Goal: Task Accomplishment & Management: Complete application form

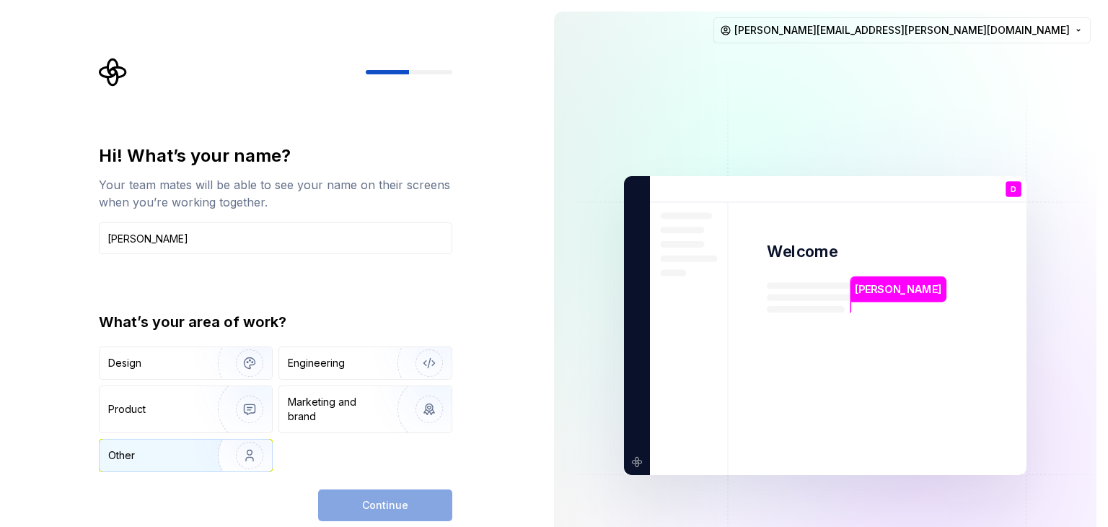
type input "[PERSON_NAME]"
click at [235, 464] on img "button" at bounding box center [240, 455] width 92 height 97
click at [356, 499] on button "Continue" at bounding box center [385, 505] width 134 height 32
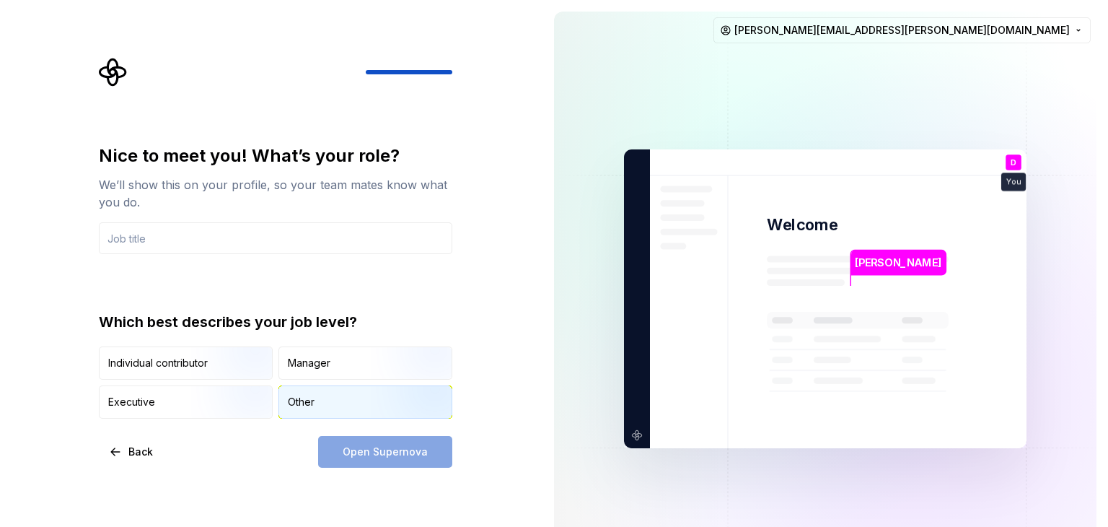
click at [301, 416] on div "Other" at bounding box center [365, 402] width 172 height 32
click at [142, 242] on input "text" at bounding box center [276, 238] width 354 height 32
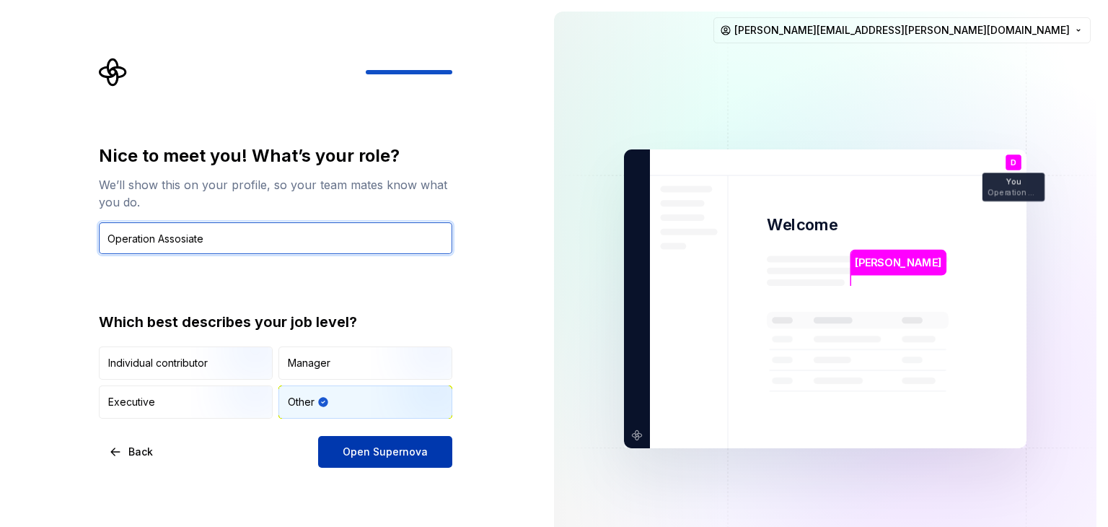
type input "Operation Assosiate"
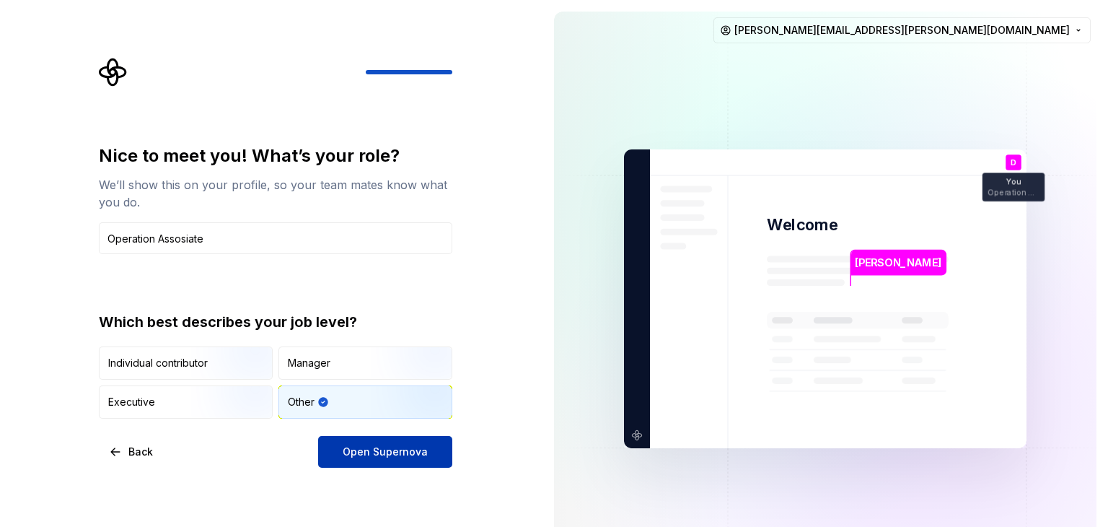
click at [357, 444] on span "Open Supernova" at bounding box center [385, 451] width 85 height 14
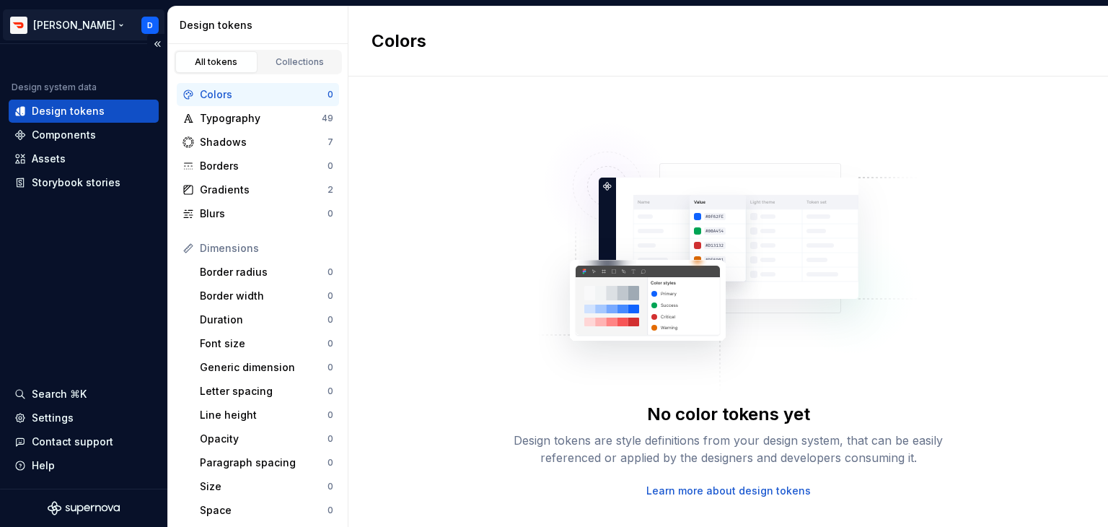
click at [81, 34] on html "[PERSON_NAME] Test D Design system data Design tokens Components Assets Storybo…" at bounding box center [554, 263] width 1108 height 527
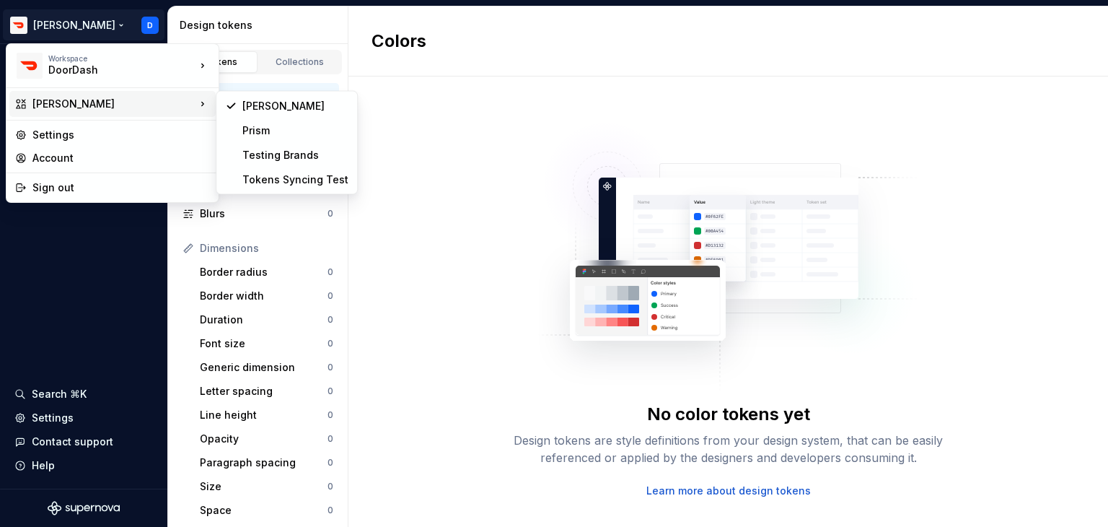
click at [83, 97] on div "[PERSON_NAME]" at bounding box center [113, 104] width 163 height 14
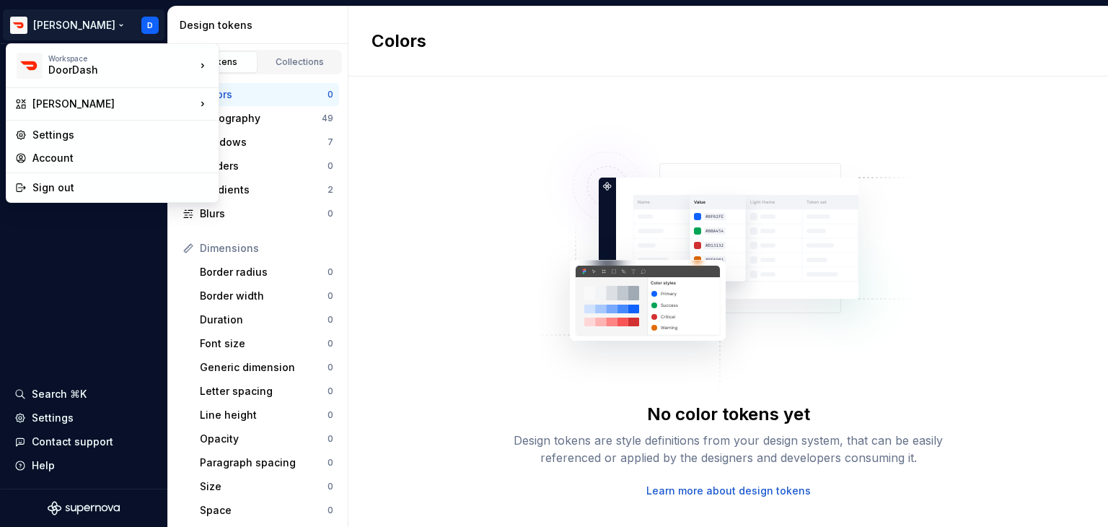
click at [64, 21] on html "[PERSON_NAME] Test D Design system data Design tokens Components Assets Storybo…" at bounding box center [554, 263] width 1108 height 527
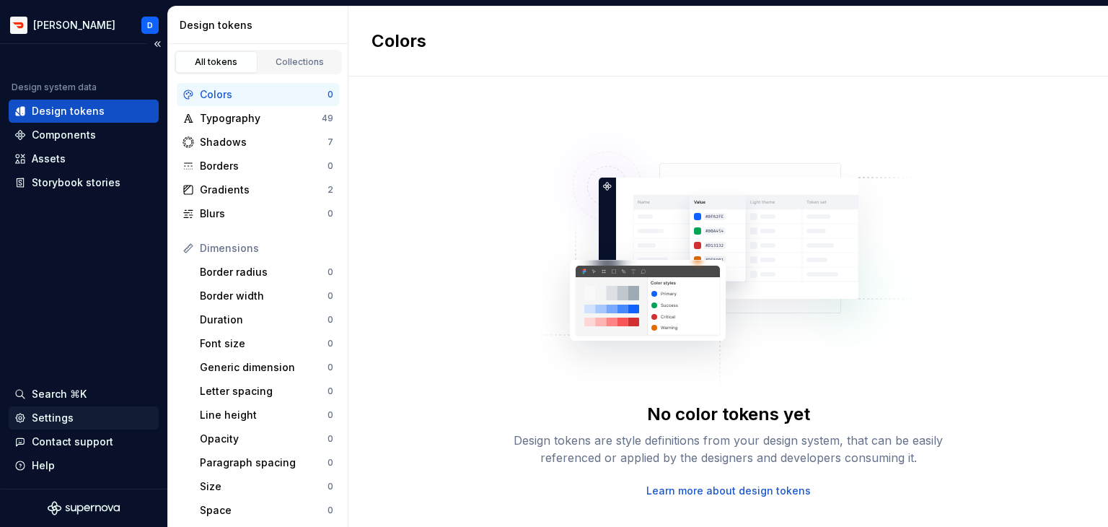
click at [70, 416] on div "Settings" at bounding box center [53, 418] width 42 height 14
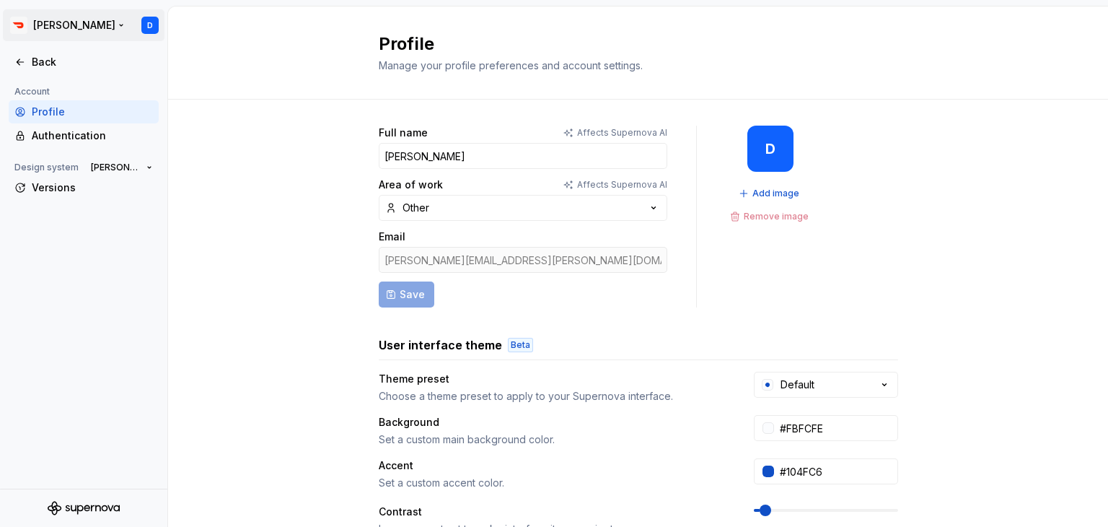
click at [75, 14] on html "[PERSON_NAME] Test D Back Account Profile Authentication Design system [PERSON_…" at bounding box center [554, 263] width 1108 height 527
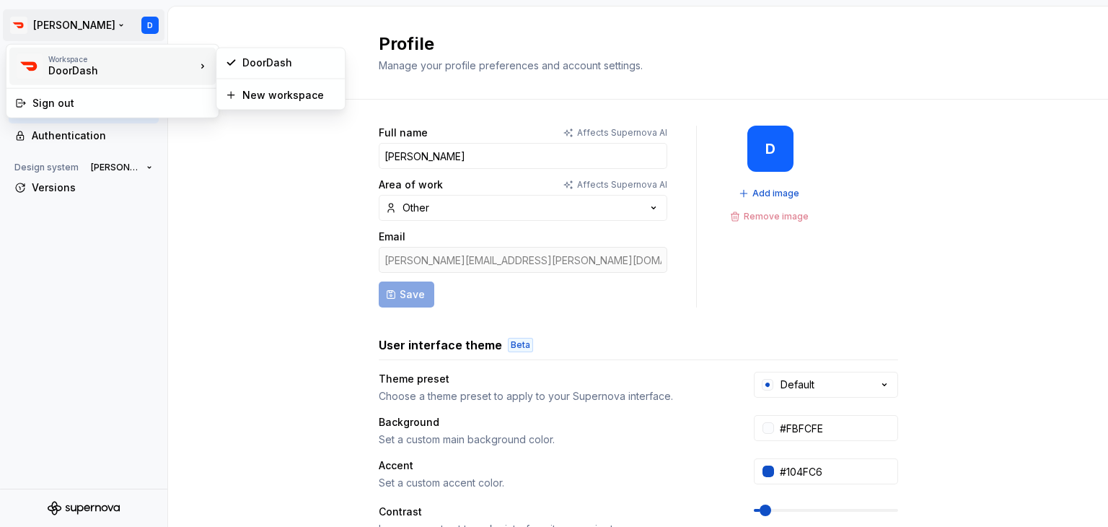
click at [70, 71] on div "DoorDash" at bounding box center [109, 70] width 123 height 14
click at [318, 237] on html "[PERSON_NAME] Test D Back Account Profile Authentication Design system [PERSON_…" at bounding box center [554, 263] width 1108 height 527
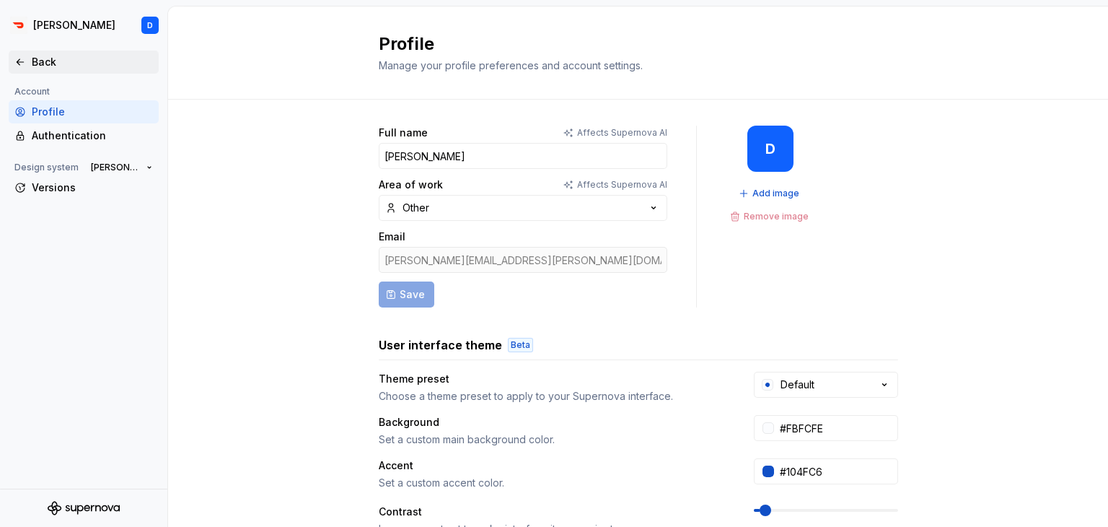
click at [20, 70] on div "Back" at bounding box center [84, 62] width 150 height 23
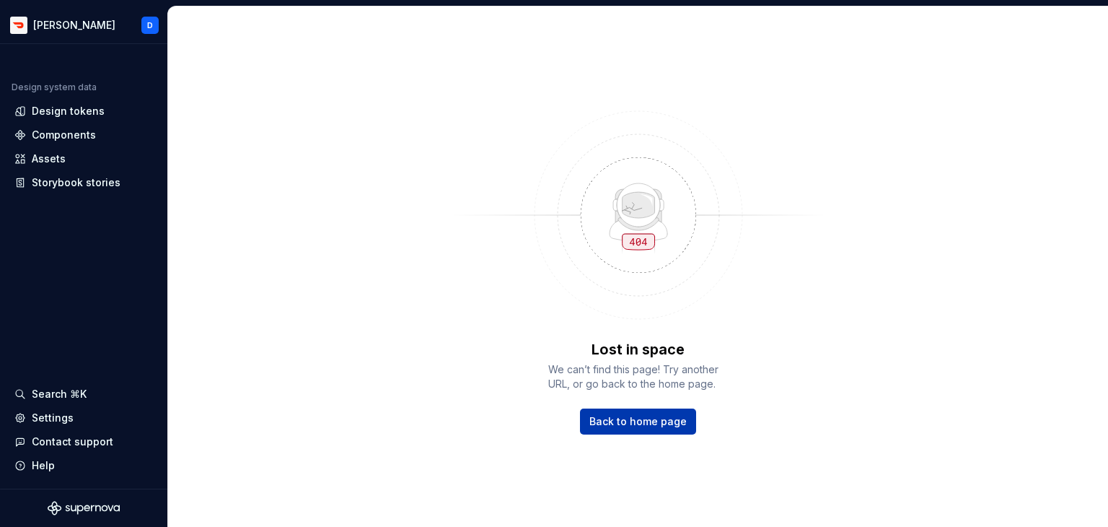
click at [660, 422] on span "Back to home page" at bounding box center [637, 421] width 97 height 14
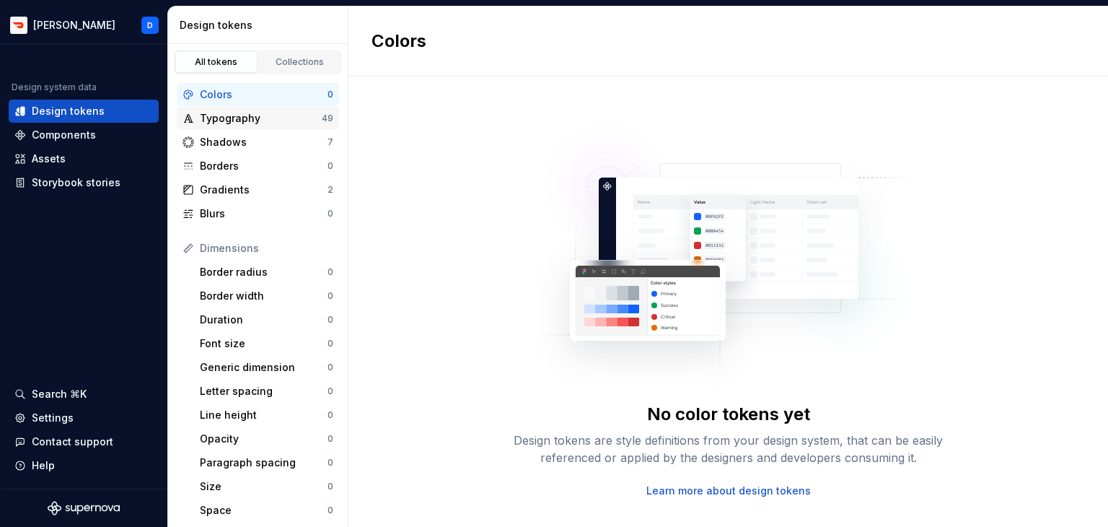
click at [328, 118] on div "49" at bounding box center [328, 119] width 12 height 12
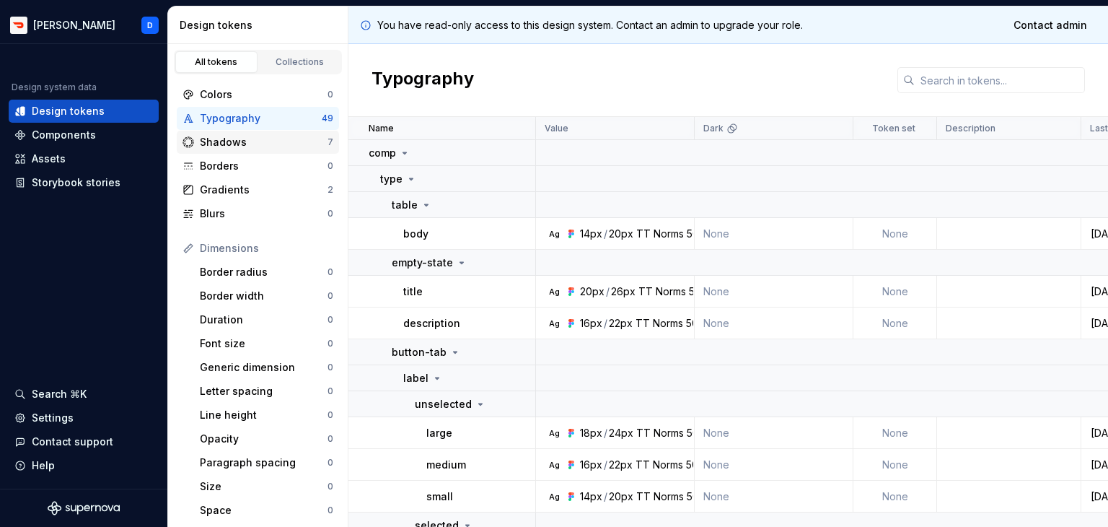
click at [329, 144] on div "7" at bounding box center [331, 142] width 6 height 12
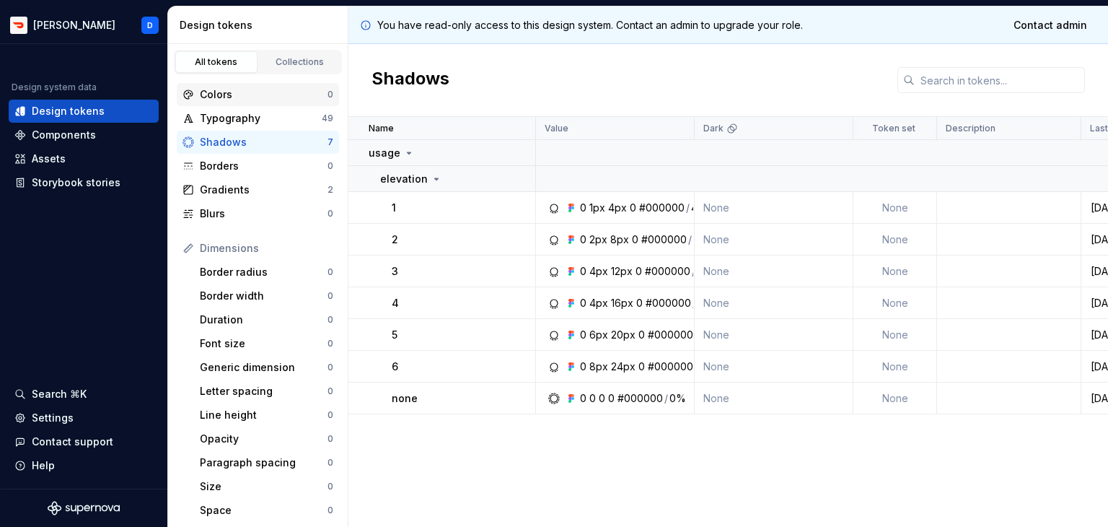
click at [178, 92] on div "Colors 0" at bounding box center [258, 94] width 162 height 23
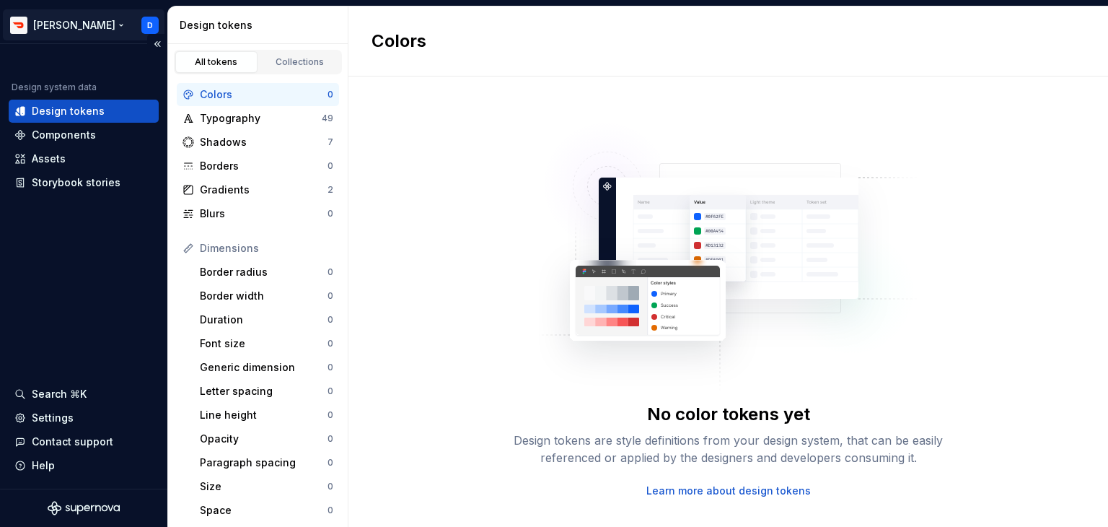
click at [54, 17] on html "[PERSON_NAME] Test D Design system data Design tokens Components Assets Storybo…" at bounding box center [554, 263] width 1108 height 527
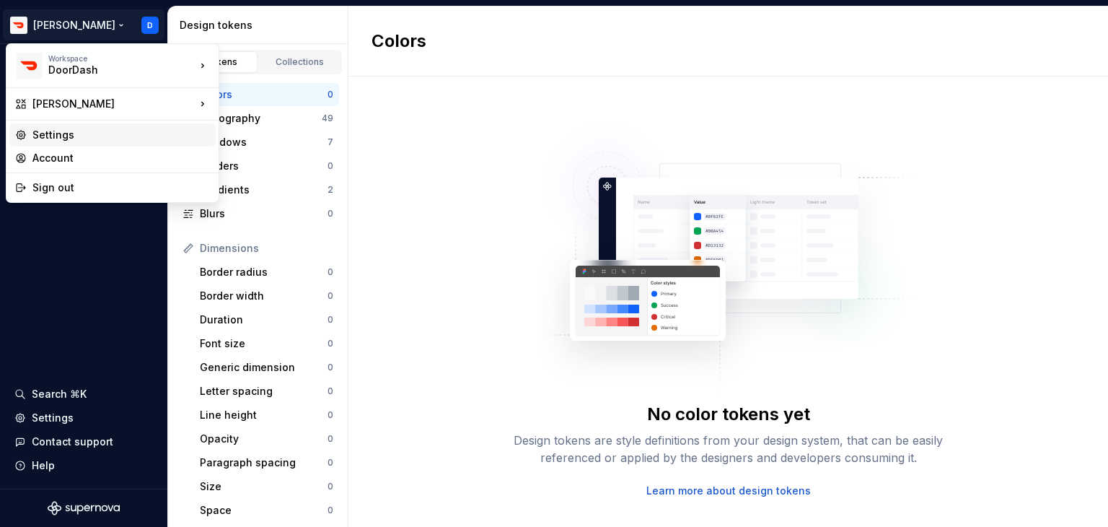
click at [74, 141] on div "Settings" at bounding box center [120, 135] width 177 height 14
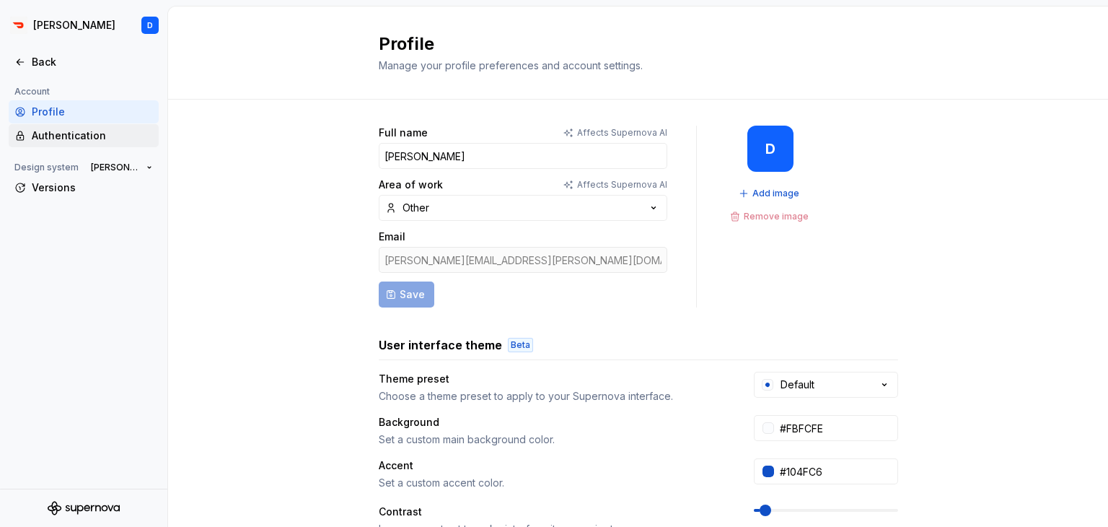
click at [39, 144] on div "Authentication" at bounding box center [84, 135] width 150 height 23
click at [37, 133] on div "Authentication" at bounding box center [92, 135] width 121 height 14
click at [20, 59] on icon at bounding box center [20, 62] width 12 height 12
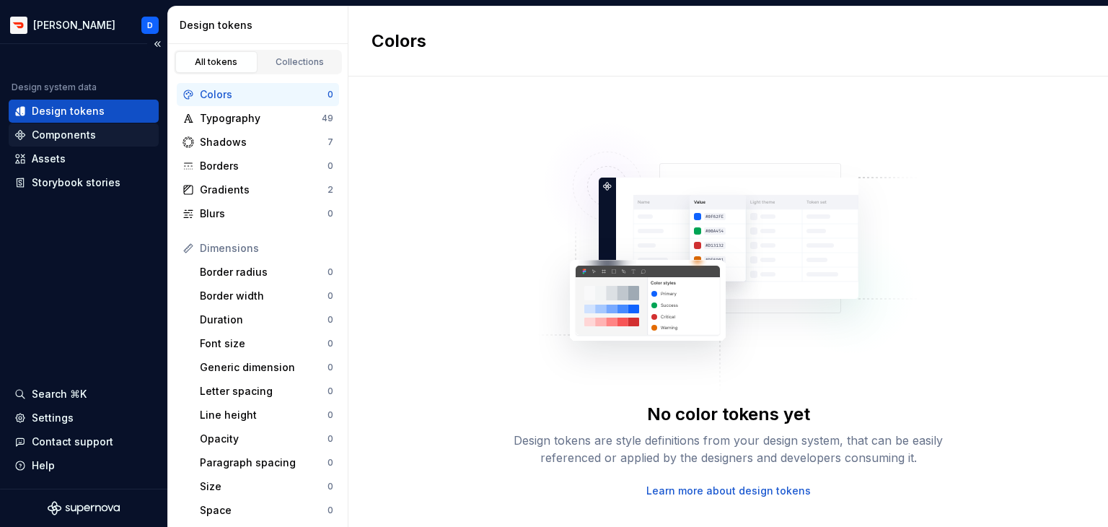
click at [26, 133] on div "Components" at bounding box center [83, 135] width 139 height 14
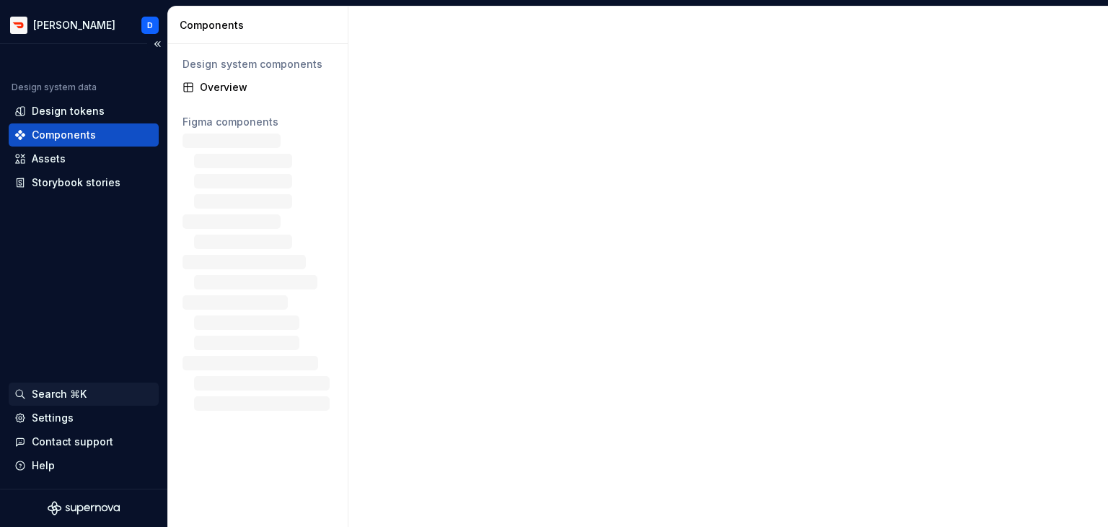
click at [69, 392] on div "Search ⌘K" at bounding box center [59, 394] width 55 height 14
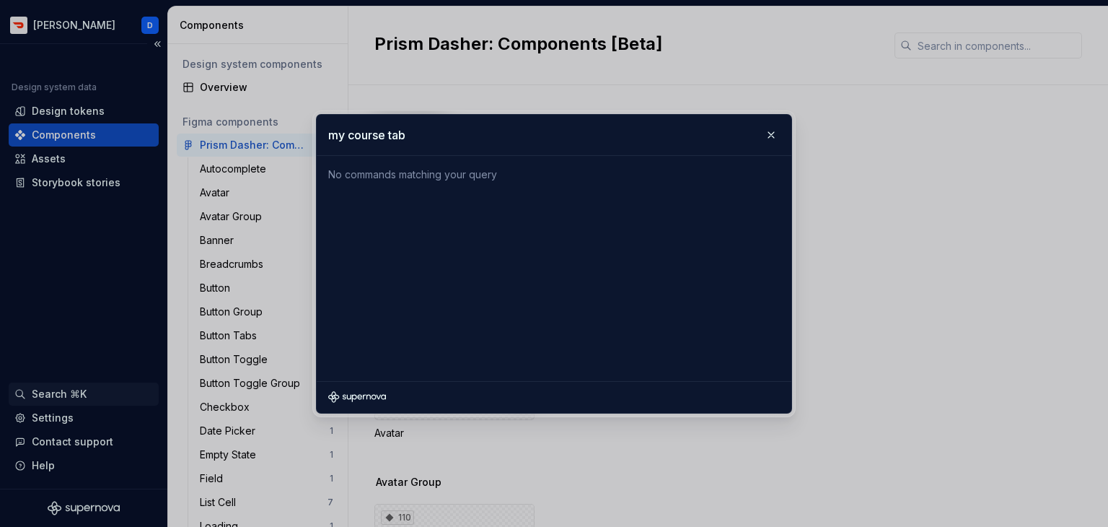
type input "my course tab"
click at [231, 339] on div at bounding box center [554, 263] width 1108 height 527
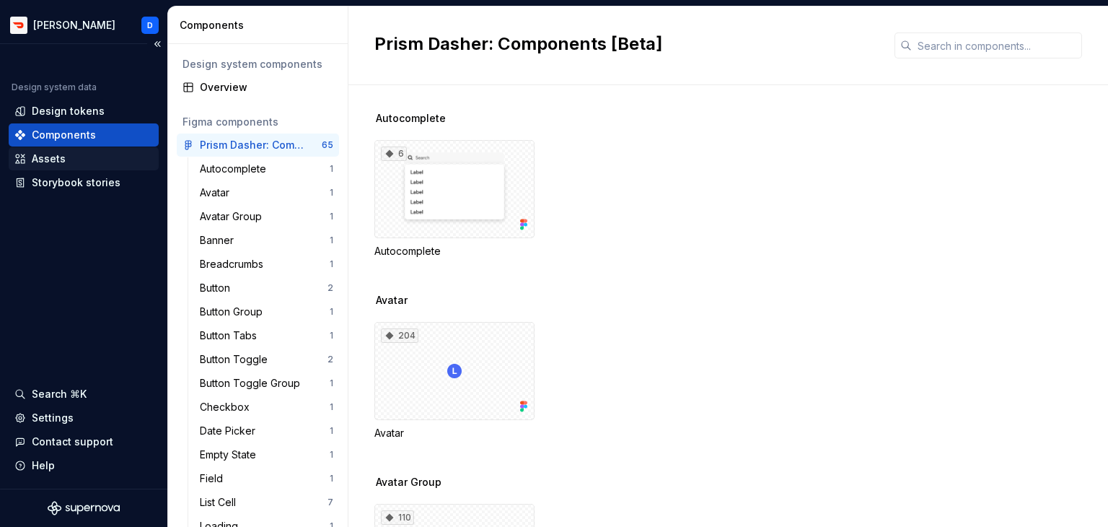
click at [26, 159] on div "Assets" at bounding box center [83, 159] width 139 height 14
click at [43, 124] on div "Components" at bounding box center [84, 134] width 150 height 23
click at [40, 153] on div "Assets" at bounding box center [49, 159] width 34 height 14
